Goal: Task Accomplishment & Management: Use online tool/utility

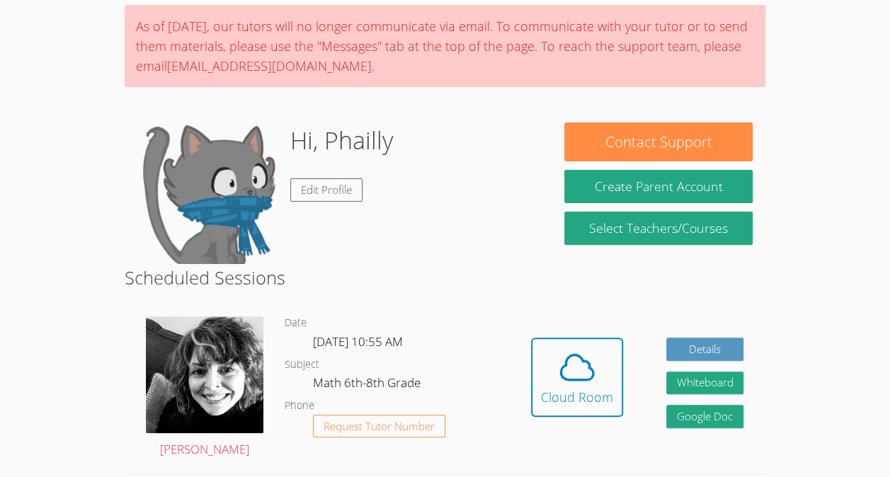
scroll to position [124, 0]
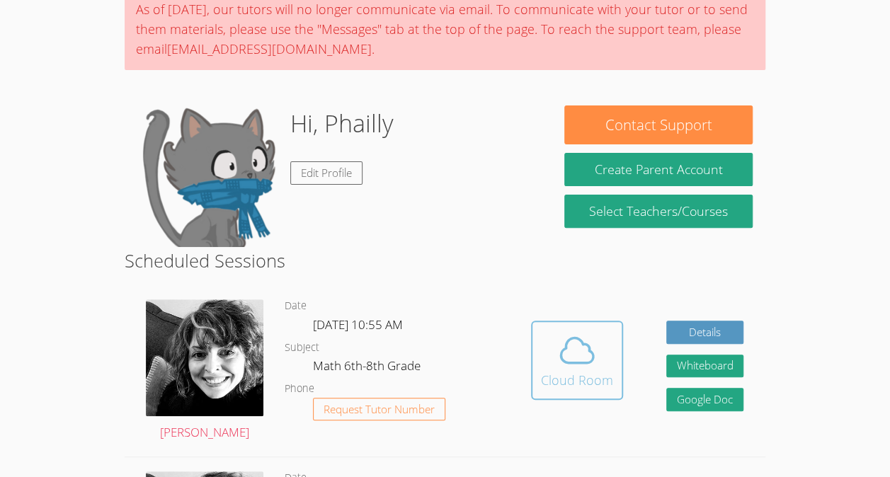
click at [570, 346] on icon at bounding box center [577, 351] width 40 height 40
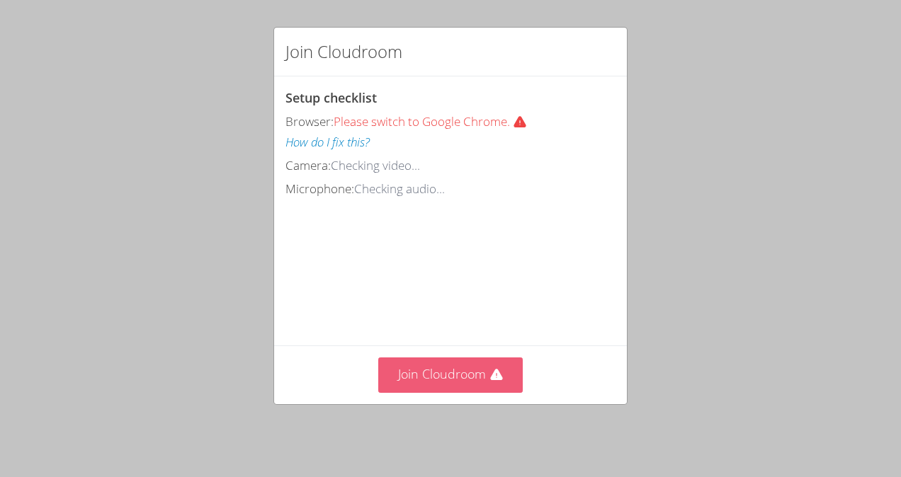
click at [445, 384] on button "Join Cloudroom" at bounding box center [450, 375] width 145 height 35
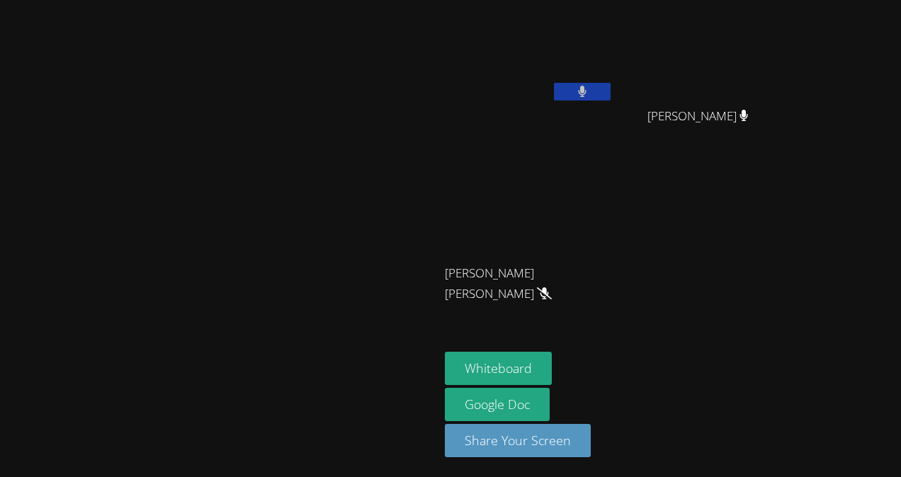
click at [552, 288] on icon at bounding box center [544, 294] width 15 height 12
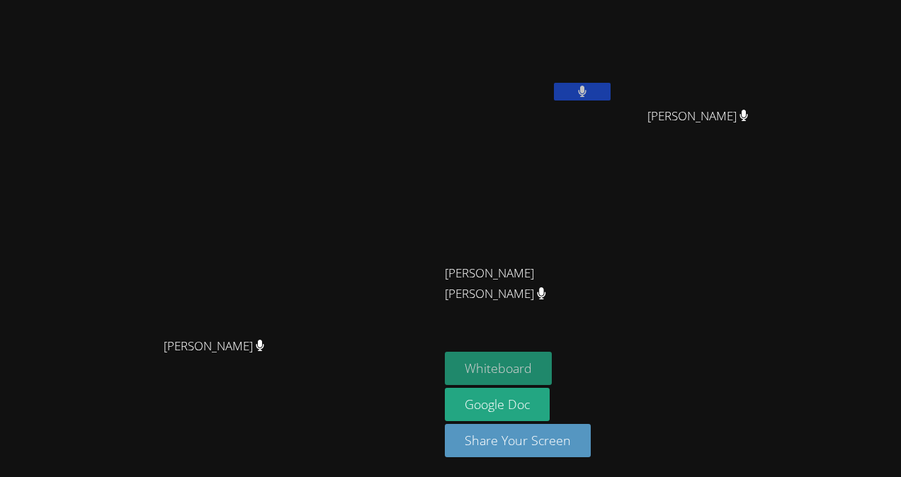
click at [531, 363] on button "Whiteboard" at bounding box center [498, 368] width 107 height 33
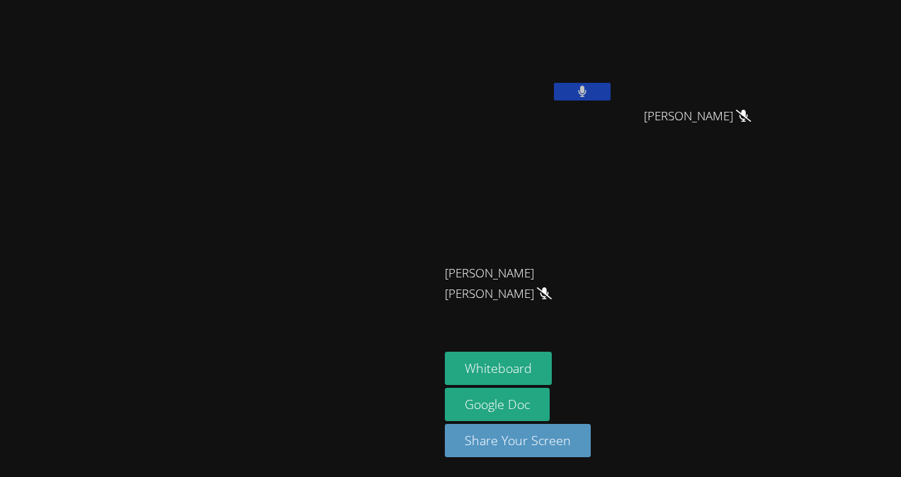
drag, startPoint x: 260, startPoint y: 119, endPoint x: 316, endPoint y: 122, distance: 56.0
click at [316, 122] on video at bounding box center [219, 210] width 212 height 241
click at [326, 319] on video at bounding box center [219, 210] width 212 height 241
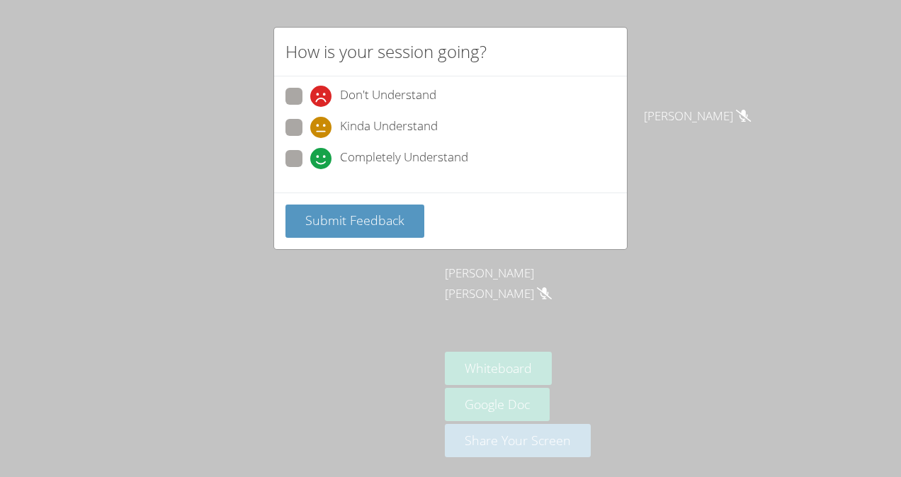
click at [310, 169] on span at bounding box center [310, 169] width 0 height 0
click at [310, 151] on input "Completely Understand" at bounding box center [316, 156] width 12 height 12
radio input "true"
click at [343, 217] on span "Submit Feedback" at bounding box center [354, 220] width 99 height 17
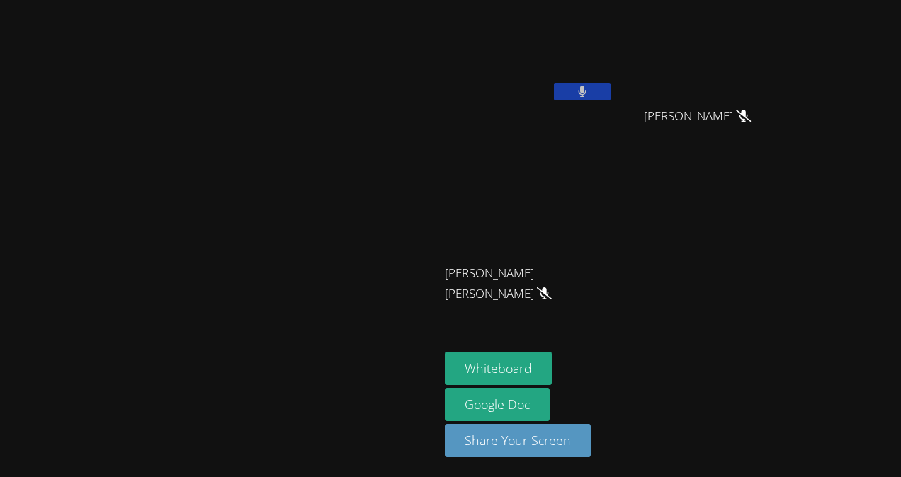
click at [303, 152] on video at bounding box center [219, 210] width 212 height 241
click at [326, 278] on video at bounding box center [219, 210] width 212 height 241
drag, startPoint x: 195, startPoint y: 268, endPoint x: 203, endPoint y: 178, distance: 89.6
click at [203, 178] on video at bounding box center [219, 210] width 212 height 241
